Goal: Transaction & Acquisition: Purchase product/service

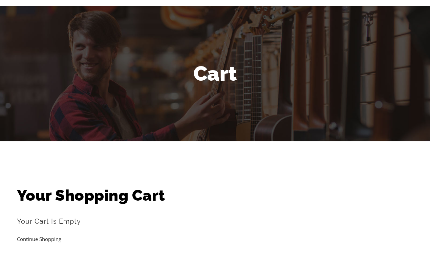
scroll to position [52, 0]
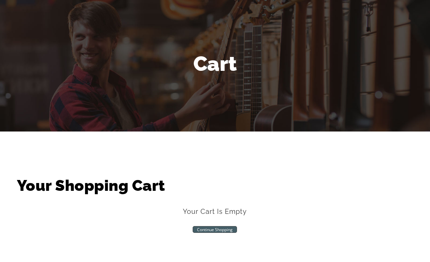
click at [219, 187] on link "Continue Shopping" at bounding box center [215, 187] width 44 height 7
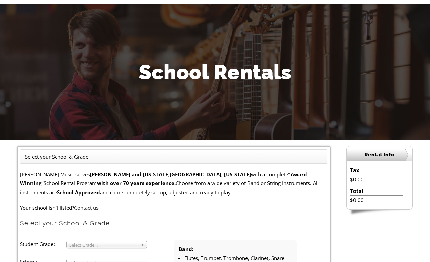
scroll to position [44, 0]
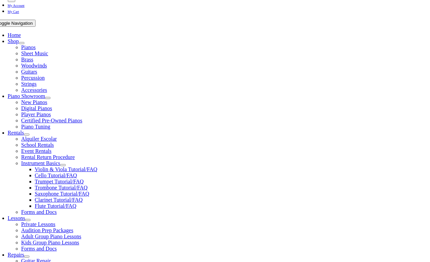
scroll to position [130, 0]
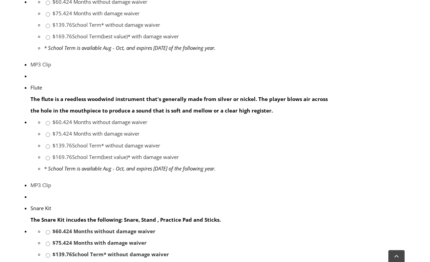
scroll to position [489, 0]
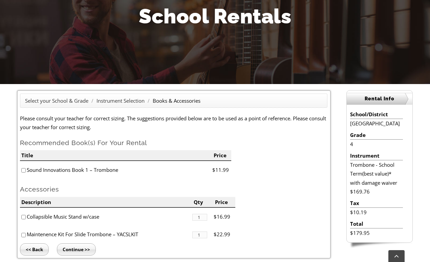
scroll to position [102, 0]
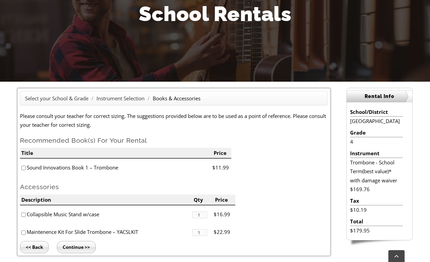
click at [23, 167] on input"] "checkbox" at bounding box center [23, 167] width 4 height 4
checkbox input"] "true"
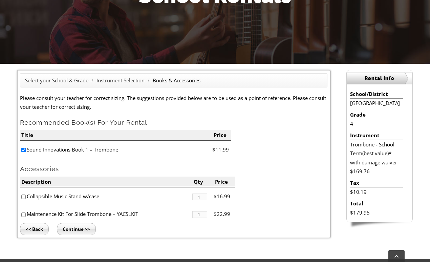
scroll to position [130, 0]
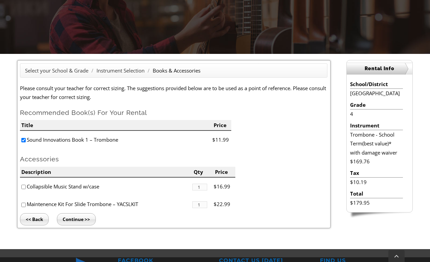
click at [20, 189] on div "Select your School & Grade / Instrument Selection / Books & Accessories Please …" at bounding box center [174, 144] width 314 height 168
click at [26, 187] on li "Collapsible Music Stand w/case" at bounding box center [106, 186] width 172 height 18
click at [23, 190] on li "Collapsible Music Stand w/case" at bounding box center [106, 186] width 172 height 18
click at [23, 187] on input"] "checkbox" at bounding box center [23, 186] width 4 height 4
checkbox input"] "true"
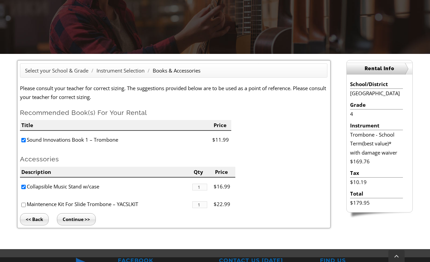
click at [23, 202] on input"] "checkbox" at bounding box center [23, 204] width 4 height 4
checkbox input"] "true"
click at [83, 219] on input "Continue >>" at bounding box center [76, 219] width 39 height 12
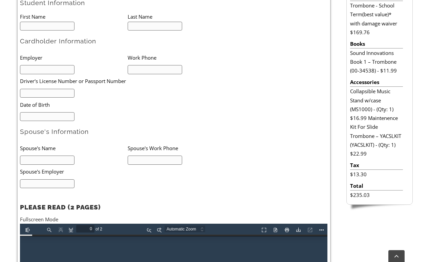
type input "1"
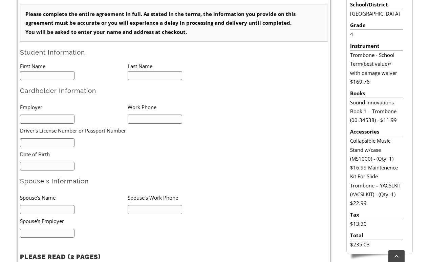
scroll to position [203, 0]
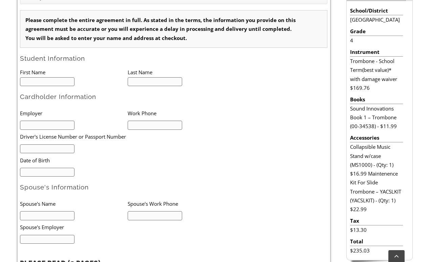
click at [55, 83] on input "text" at bounding box center [47, 81] width 54 height 9
type input "Dylan"
type input "Kebea"
type input "Campus Philly"
type input "4847440095"
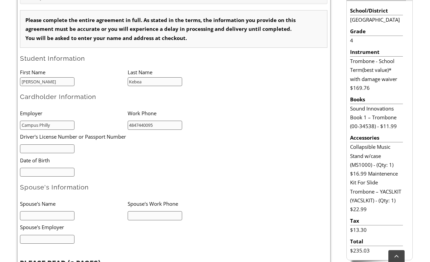
type input "P"
type input "26552577"
click at [40, 175] on input "mm/dd/yyyy" at bounding box center [47, 171] width 54 height 9
type input "07/18/1983"
type input "NA"
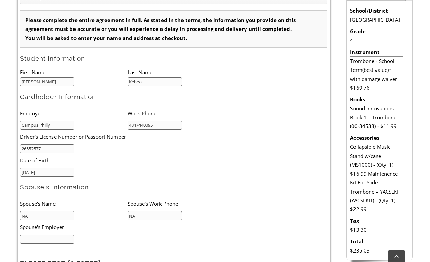
type input "NA"
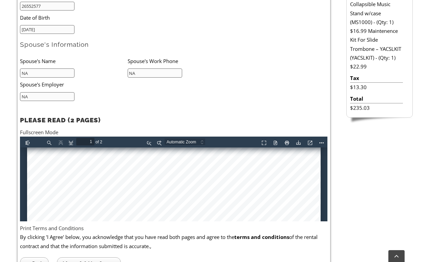
scroll to position [232, 0]
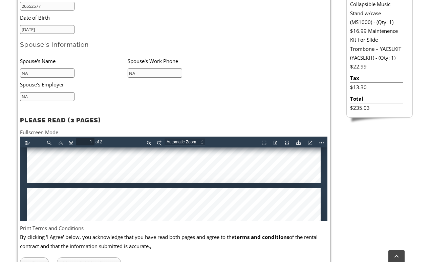
type input "2"
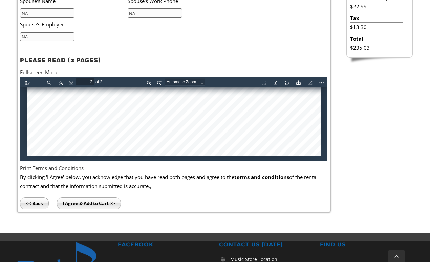
scroll to position [406, 0]
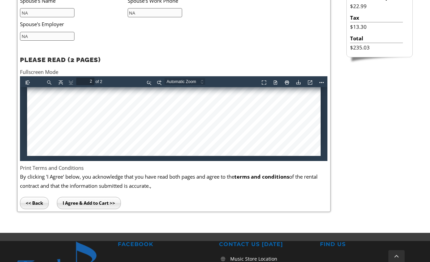
click at [86, 202] on input "I Agree & Add to Cart >>" at bounding box center [89, 203] width 64 height 12
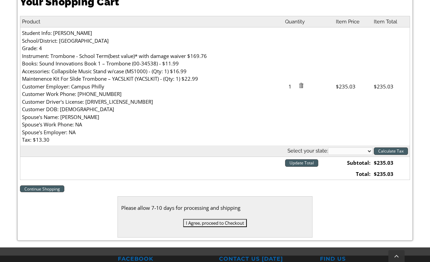
scroll to position [205, 0]
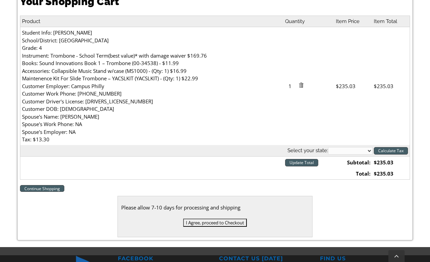
click at [360, 149] on select "[US_STATE] [US_STATE] [US_STATE] [US_STATE] [US_STATE] [US_STATE] [US_STATE] [U…" at bounding box center [350, 150] width 44 height 7
select select "PA"
click at [328, 147] on select "[US_STATE] [US_STATE] [US_STATE] [US_STATE] [US_STATE] [US_STATE] [US_STATE] [U…" at bounding box center [350, 150] width 44 height 7
click at [391, 149] on input "Calculate Tax" at bounding box center [391, 150] width 34 height 7
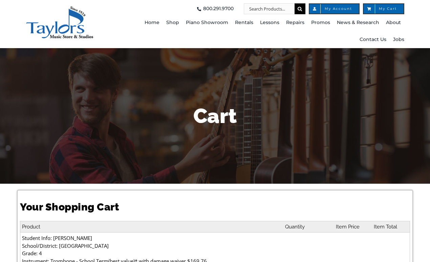
select select "PA"
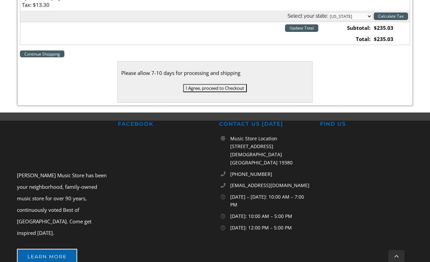
scroll to position [340, 0]
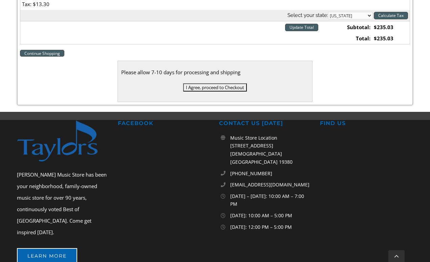
click at [203, 89] on input "I Agree, proceed to Checkout" at bounding box center [215, 87] width 64 height 8
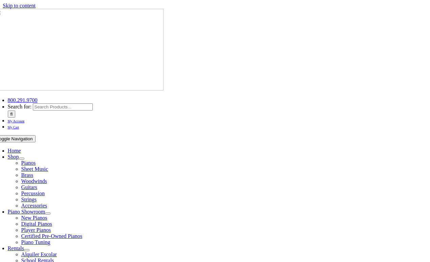
select select
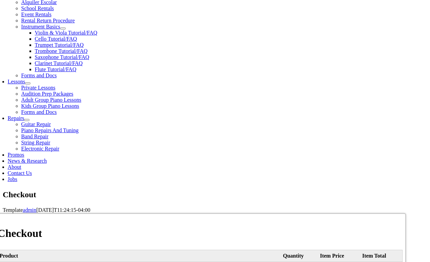
scroll to position [258, 0]
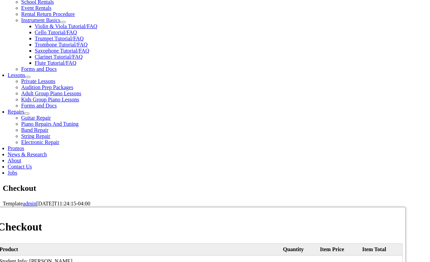
type input "[PERSON_NAME]"
type input "Kebea"
type input "[STREET_ADDRESS]"
type input "Media"
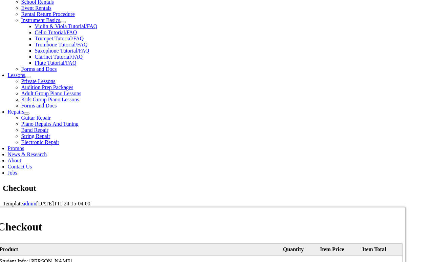
select select "PA"
type input "19063"
type input "4847440095"
type input "[EMAIL_ADDRESS][DOMAIN_NAME]"
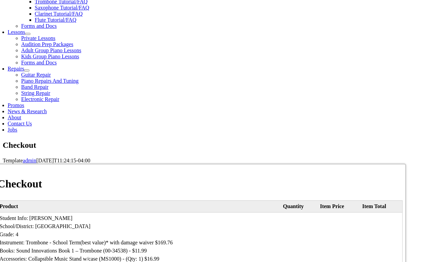
scroll to position [319, 0]
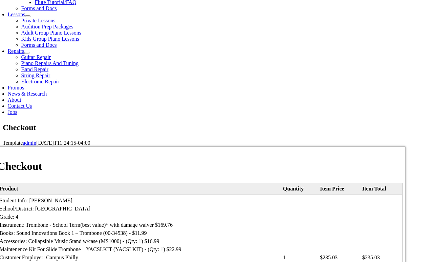
select select "visa"
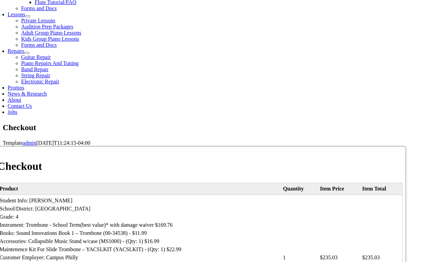
type input "[CREDIT_CARD_NUMBER]"
select select "01"
select select "2028"
type input "507"
